Goal: Transaction & Acquisition: Purchase product/service

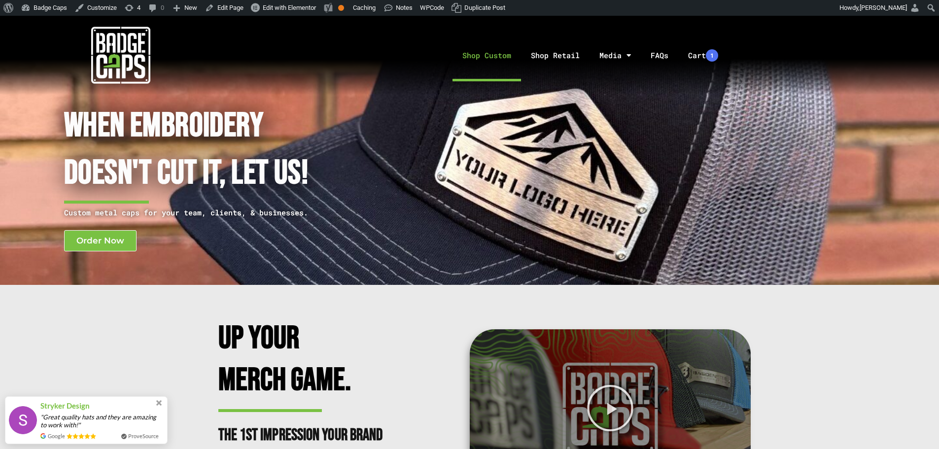
click at [508, 55] on link "Shop Custom" at bounding box center [486, 56] width 68 height 52
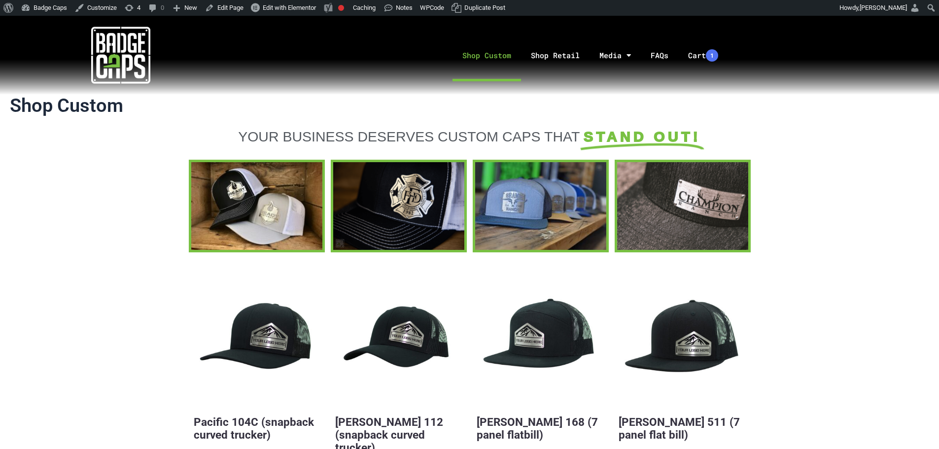
click at [160, 24] on div at bounding box center [120, 55] width 241 height 79
click at [130, 57] on img at bounding box center [120, 55] width 59 height 59
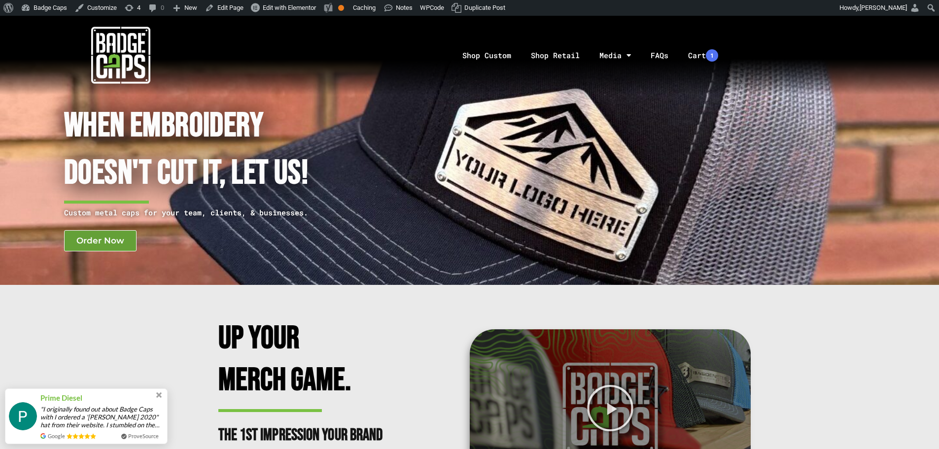
click at [101, 245] on span "Order Now" at bounding box center [100, 240] width 48 height 8
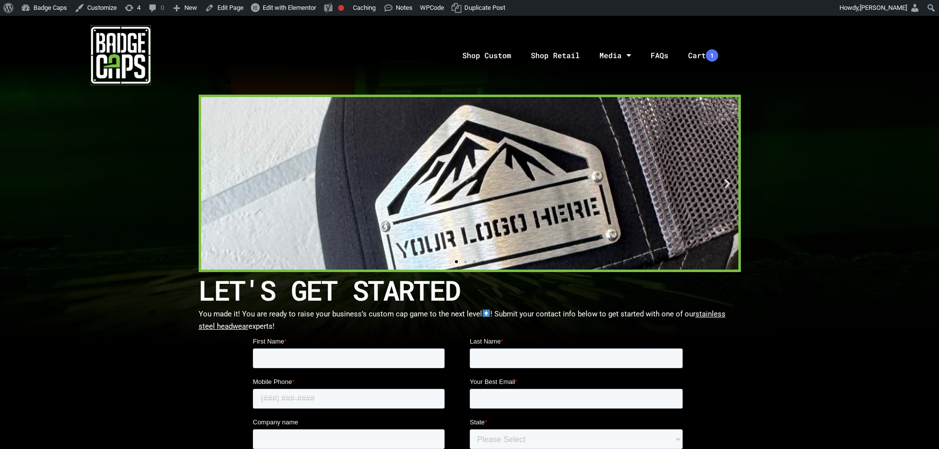
click at [134, 61] on img at bounding box center [120, 55] width 59 height 59
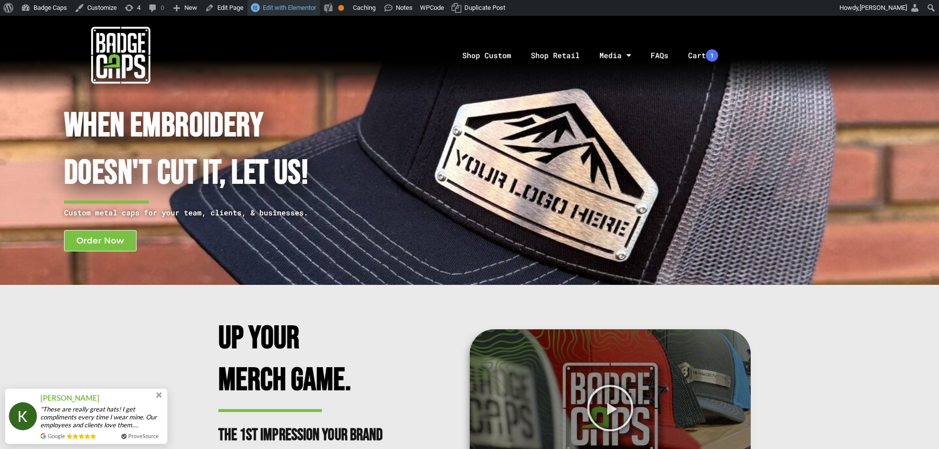
click at [298, 8] on span "Edit with Elementor" at bounding box center [289, 7] width 53 height 7
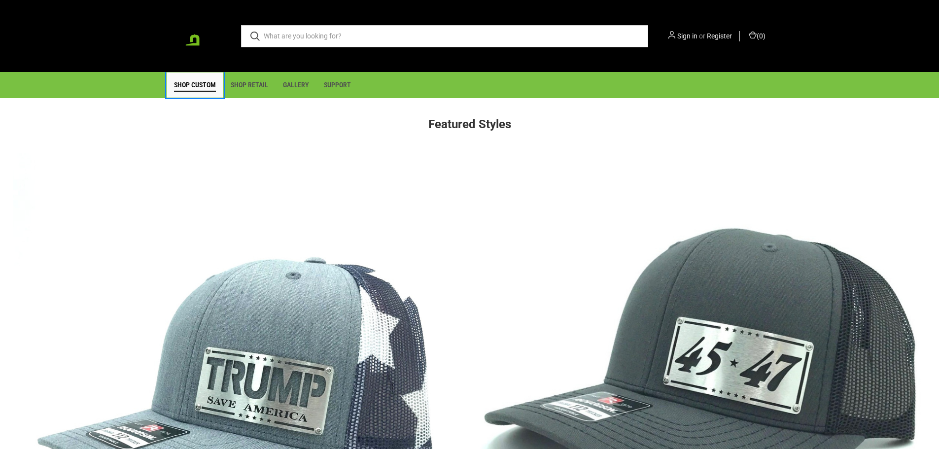
click at [196, 94] on link "Shop Custom" at bounding box center [195, 84] width 57 height 25
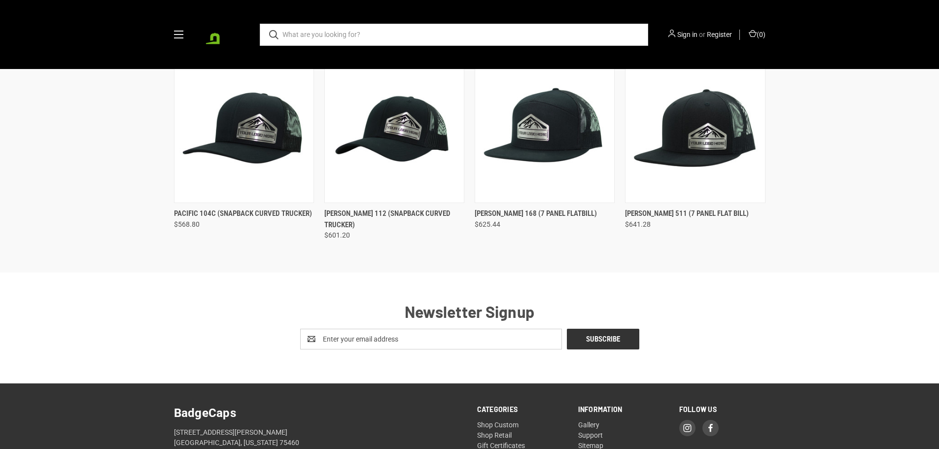
scroll to position [148, 0]
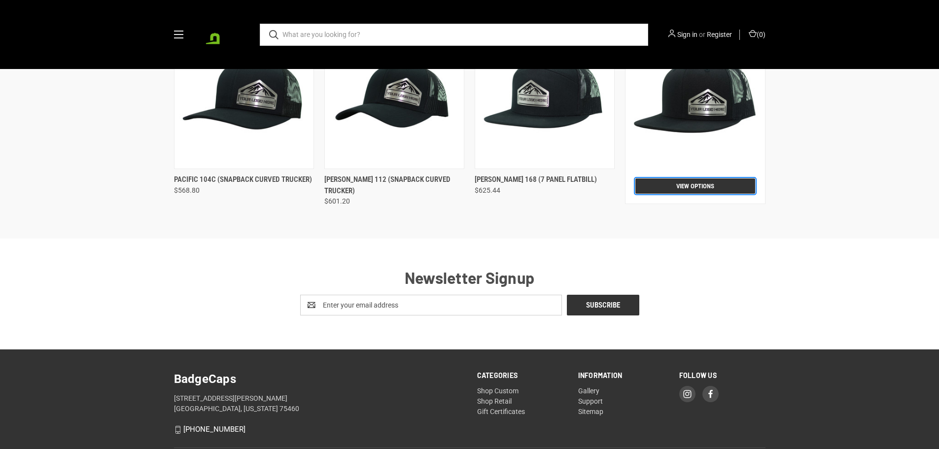
click at [663, 186] on link "View Options" at bounding box center [694, 185] width 119 height 15
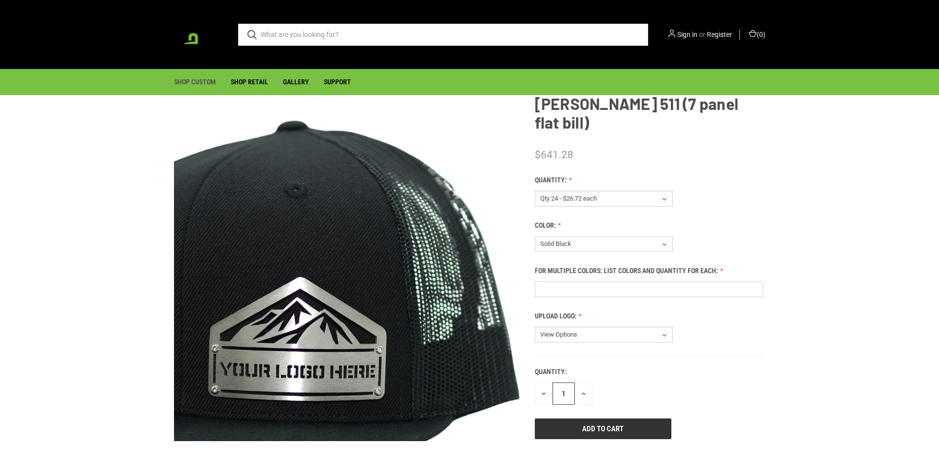
scroll to position [49, 0]
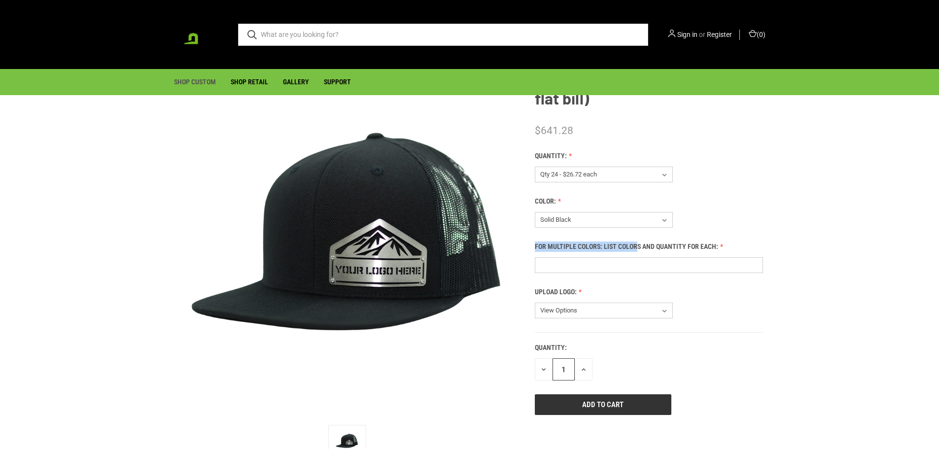
click at [605, 209] on div "Quantity: (Required) View Options Qty 24 - $26.72 each Qty 48 - $25.86 each Qty…" at bounding box center [649, 242] width 228 height 182
click at [611, 212] on select "View Options Multiple Colors Solid Black Black / [PERSON_NAME] / [PERSON_NAME] …" at bounding box center [604, 220] width 138 height 16
click at [724, 196] on label "Color: (Required)" at bounding box center [649, 201] width 228 height 10
click at [672, 212] on select "View Options Multiple Colors Solid Black Black / White Heather Grey / Black Hea…" at bounding box center [604, 220] width 138 height 16
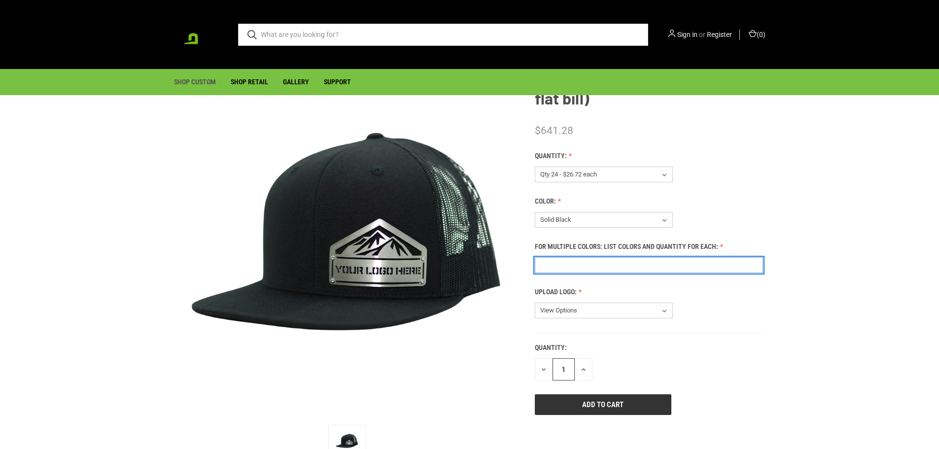
click at [665, 257] on input "For Multiple Colors: List Colors and Quantity for Each: (Required)" at bounding box center [649, 265] width 228 height 16
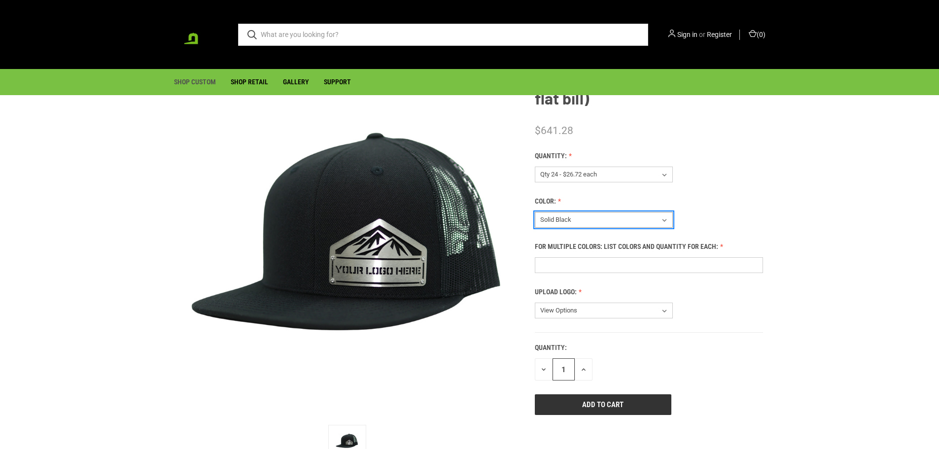
click at [642, 212] on select "View Options Multiple Colors Solid Black Black / White Heather Grey / Black Hea…" at bounding box center [604, 220] width 138 height 16
click at [535, 212] on select "View Options Multiple Colors Solid Black Black / White Heather Grey / Black Hea…" at bounding box center [604, 220] width 138 height 16
click at [645, 212] on select "View Options Multiple Colors Solid Black Black / White Heather Grey / Black Hea…" at bounding box center [604, 220] width 138 height 16
click at [535, 212] on select "View Options Multiple Colors Solid Black Black / White Heather Grey / Black Hea…" at bounding box center [604, 220] width 138 height 16
click at [605, 212] on select "View Options Multiple Colors Solid Black Black / White Heather Grey / Black Hea…" at bounding box center [604, 220] width 138 height 16
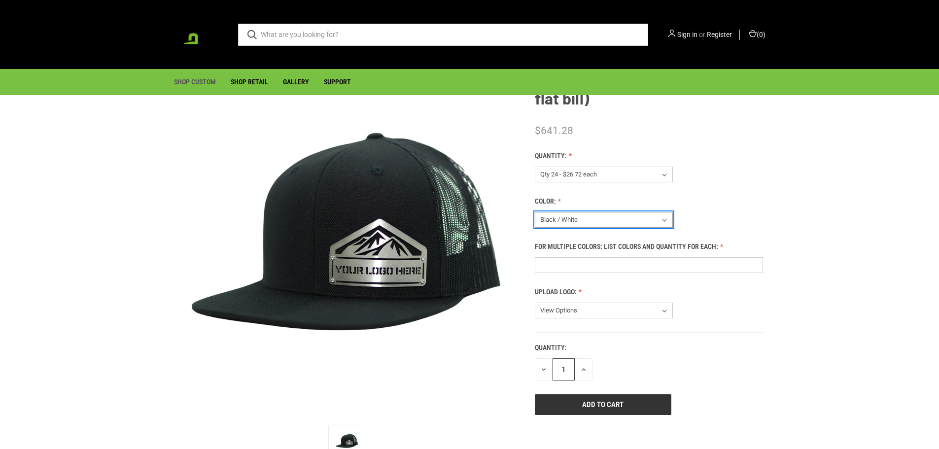
select select "310"
click at [535, 212] on select "View Options Multiple Colors Solid Black Black / White Heather Grey / Black Hea…" at bounding box center [604, 220] width 138 height 16
click at [558, 266] on div "Quantity: (Required) View Options Qty 24 - $26.72 each Qty 48 - $25.86 each Qty…" at bounding box center [649, 242] width 228 height 182
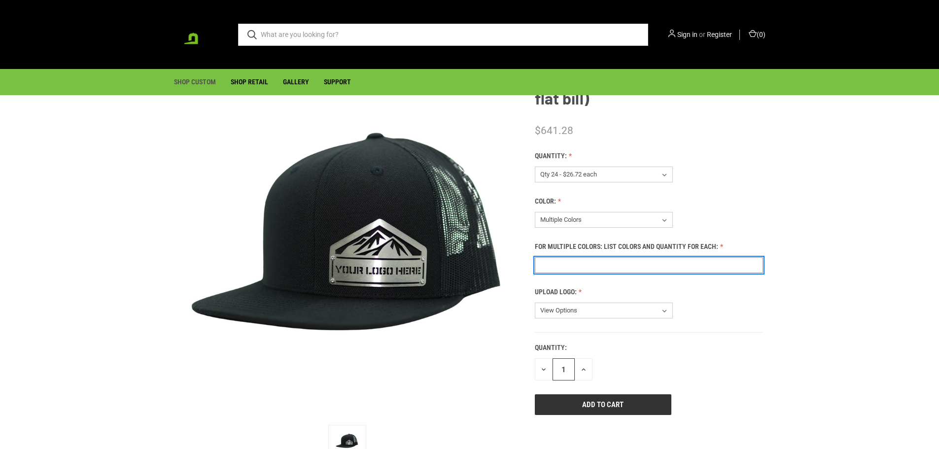
click at [559, 257] on input "For Multiple Colors: List Colors and Quantity for Each: (Required)" at bounding box center [649, 265] width 228 height 16
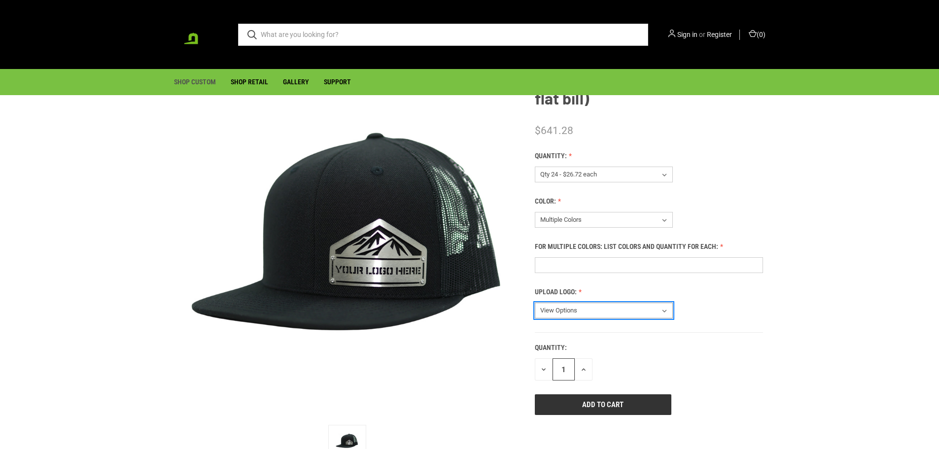
click at [572, 302] on select "View Options Contact me after checkout for logo" at bounding box center [604, 310] width 138 height 16
click at [720, 287] on label "Upload Logo: (Required)" at bounding box center [649, 292] width 228 height 10
click at [672, 302] on select "View Options Contact me after checkout for logo" at bounding box center [604, 310] width 138 height 16
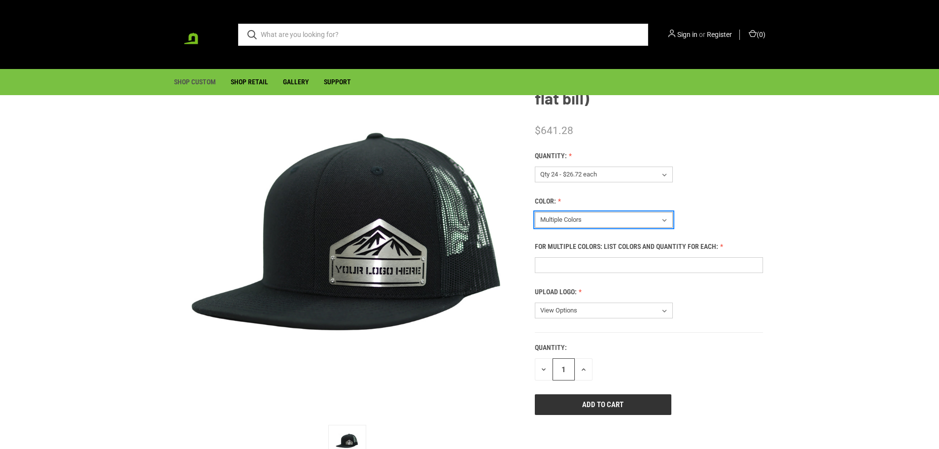
click at [639, 212] on select "View Options Multiple Colors Solid Black Black / White Heather Grey / Black Hea…" at bounding box center [604, 220] width 138 height 16
click at [535, 212] on select "View Options Multiple Colors Solid Black Black / White Heather Grey / Black Hea…" at bounding box center [604, 220] width 138 height 16
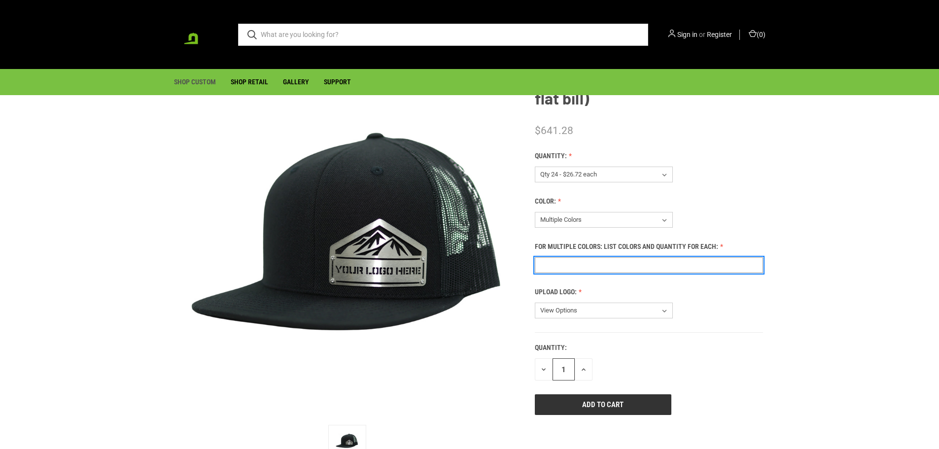
drag, startPoint x: 577, startPoint y: 253, endPoint x: 570, endPoint y: 249, distance: 8.4
click at [573, 257] on input "For Multiple Colors: List Colors and Quantity for Each: (Required)" at bounding box center [649, 265] width 228 height 16
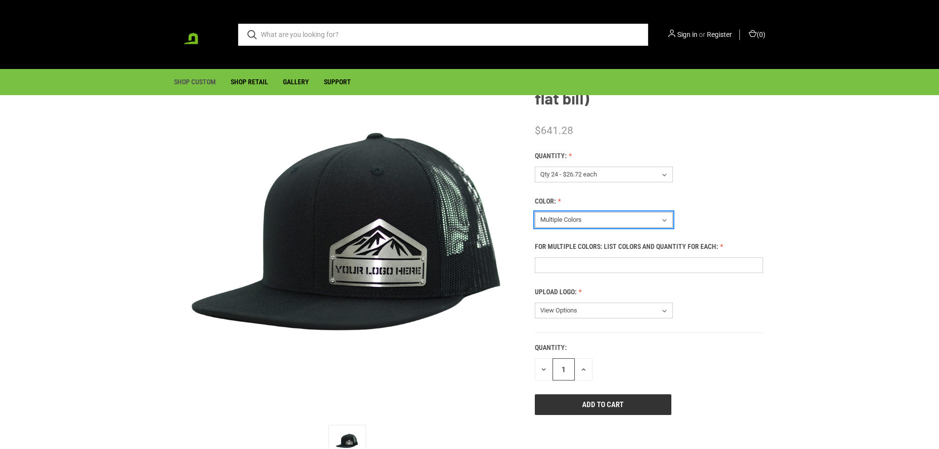
click at [593, 212] on select "View Options Multiple Colors Solid Black Black / White Heather Grey / Black Hea…" at bounding box center [604, 220] width 138 height 16
click at [535, 212] on select "View Options Multiple Colors Solid Black Black / White Heather Grey / Black Hea…" at bounding box center [604, 220] width 138 height 16
click at [593, 212] on select "View Options Multiple Colors Solid Black Black / White Heather Grey / Black Hea…" at bounding box center [604, 220] width 138 height 16
click at [535, 212] on select "View Options Multiple Colors Solid Black Black / White Heather Grey / Black Hea…" at bounding box center [604, 220] width 138 height 16
click at [562, 241] on label "For Multiple Colors: List Colors and Quantity for Each: (Required)" at bounding box center [649, 246] width 228 height 10
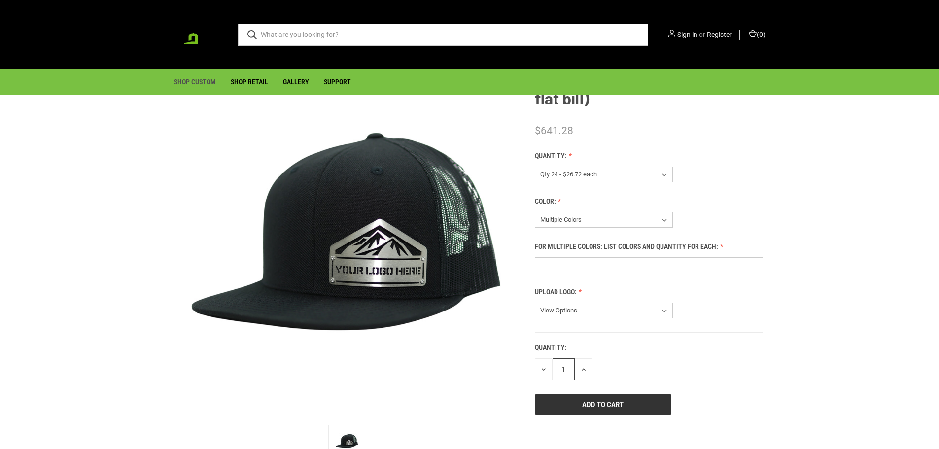
click at [562, 257] on input "For Multiple Colors: List Colors and Quantity for Each: (Required)" at bounding box center [649, 265] width 228 height 16
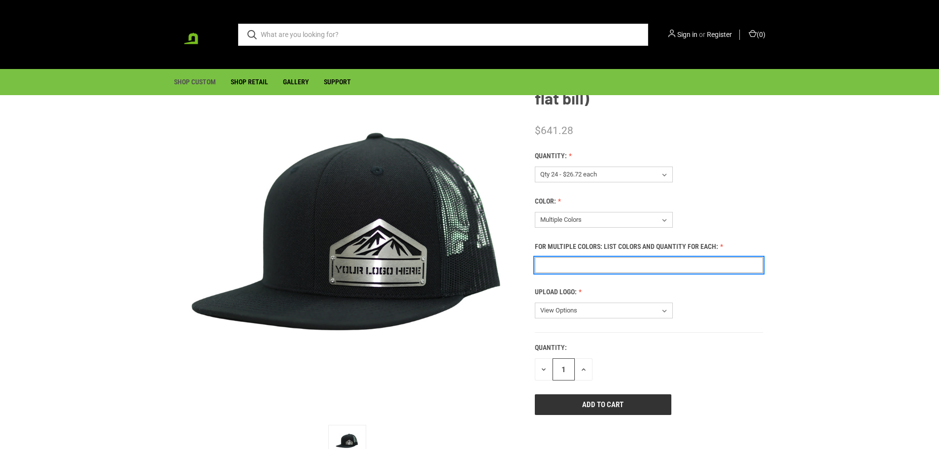
click at [567, 257] on input "For Multiple Colors: List Colors and Quantity for Each: (Required)" at bounding box center [649, 265] width 228 height 16
